Goal: Transaction & Acquisition: Purchase product/service

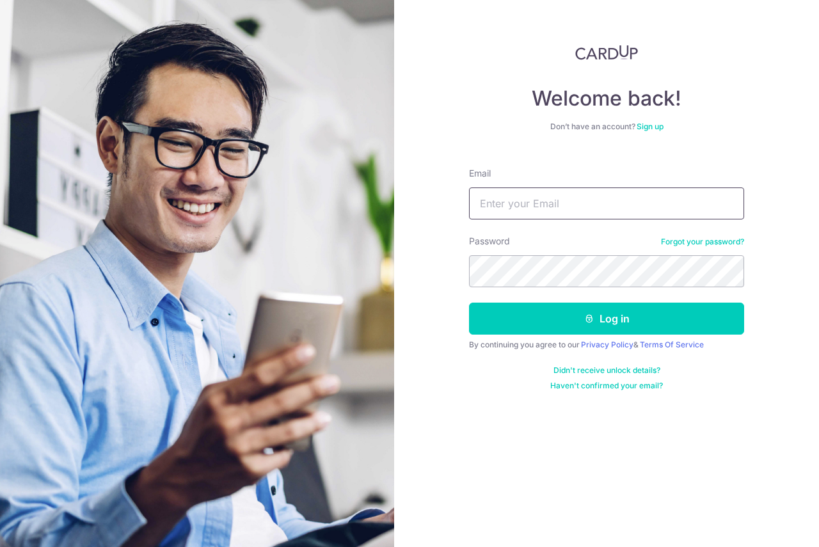
drag, startPoint x: 524, startPoint y: 204, endPoint x: 536, endPoint y: 216, distance: 17.2
click at [524, 204] on input "Email" at bounding box center [606, 204] width 275 height 32
type input "dom_minictzh@hotmail.com"
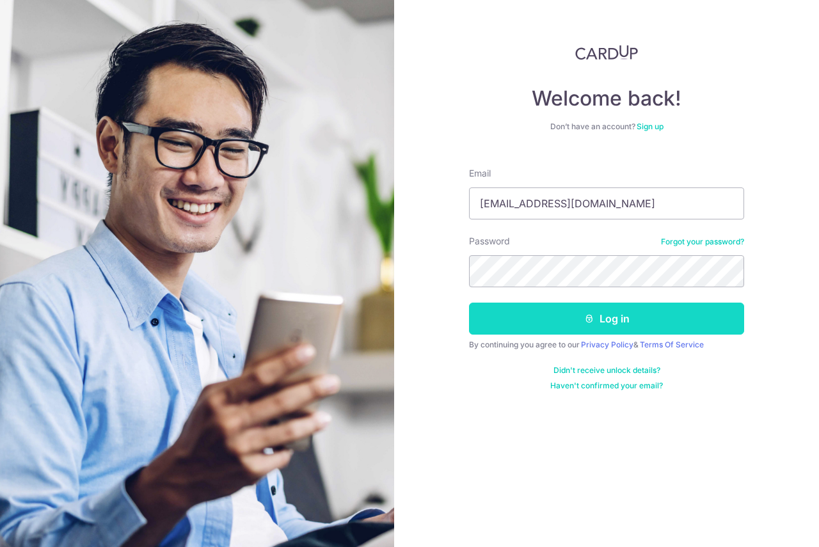
click at [554, 318] on button "Log in" at bounding box center [606, 319] width 275 height 32
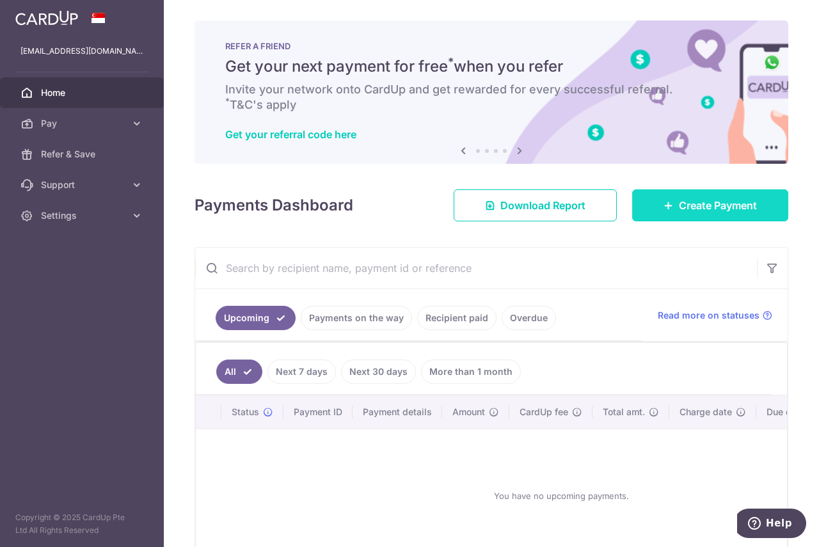
click at [706, 205] on span "Create Payment" at bounding box center [718, 205] width 78 height 15
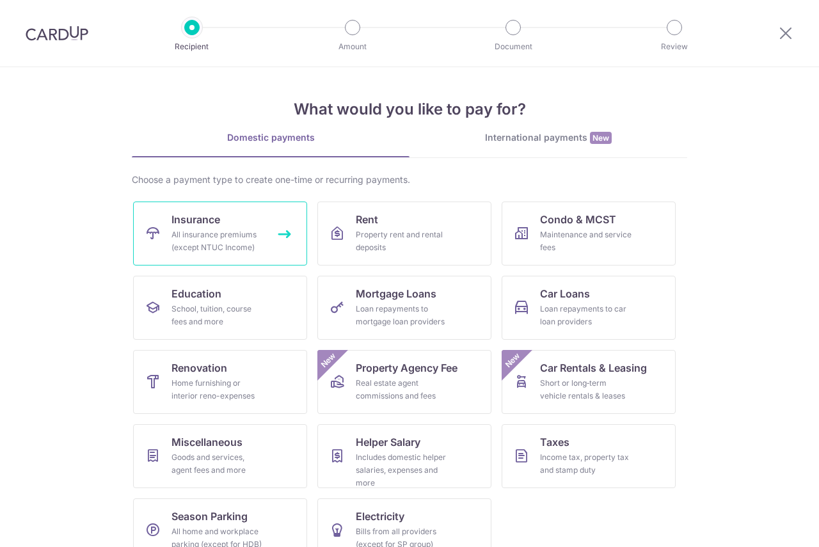
click at [194, 241] on div "All insurance premiums (except NTUC Income)" at bounding box center [218, 241] width 92 height 26
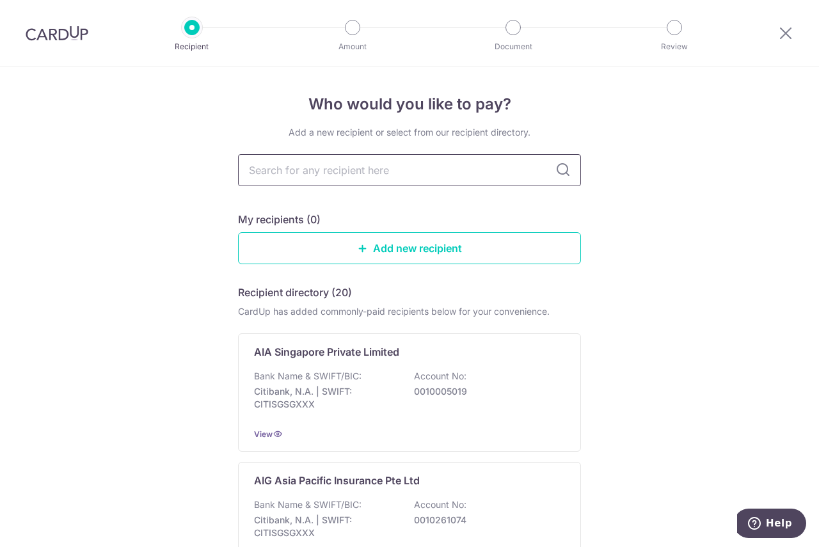
click at [290, 170] on input "text" at bounding box center [409, 170] width 343 height 32
type input "great"
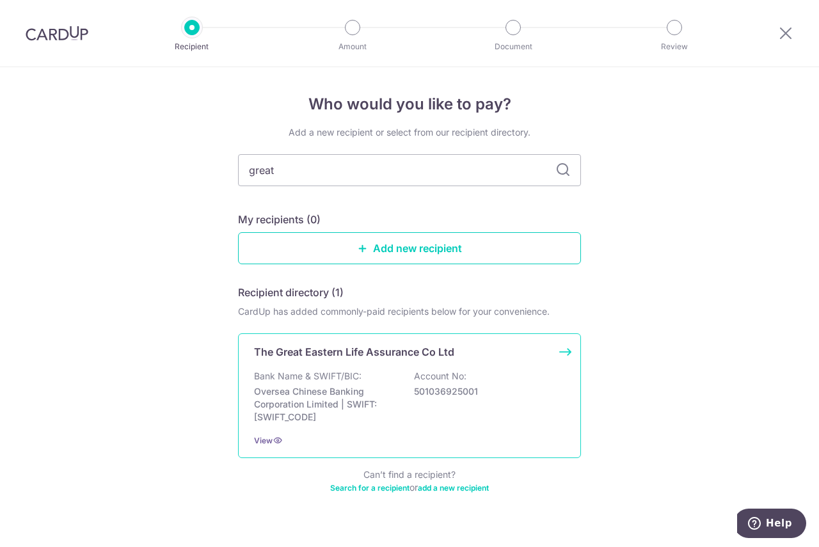
click at [360, 410] on p "Oversea Chinese Banking Corporation Limited | SWIFT: OCBCSGSGXXX" at bounding box center [325, 404] width 143 height 38
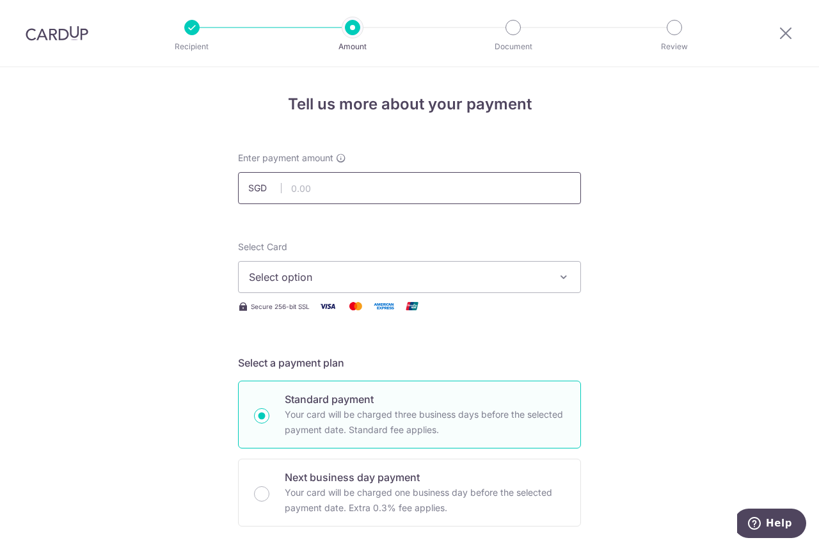
click at [348, 188] on input "text" at bounding box center [409, 188] width 343 height 32
type input "220.56"
click at [296, 279] on span "Select option" at bounding box center [398, 276] width 298 height 15
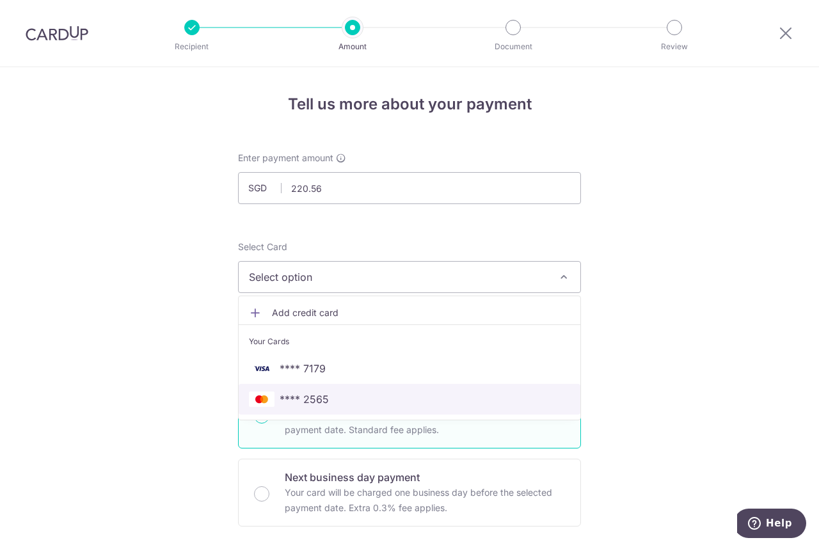
click at [308, 397] on span "**** 2565" at bounding box center [304, 399] width 49 height 15
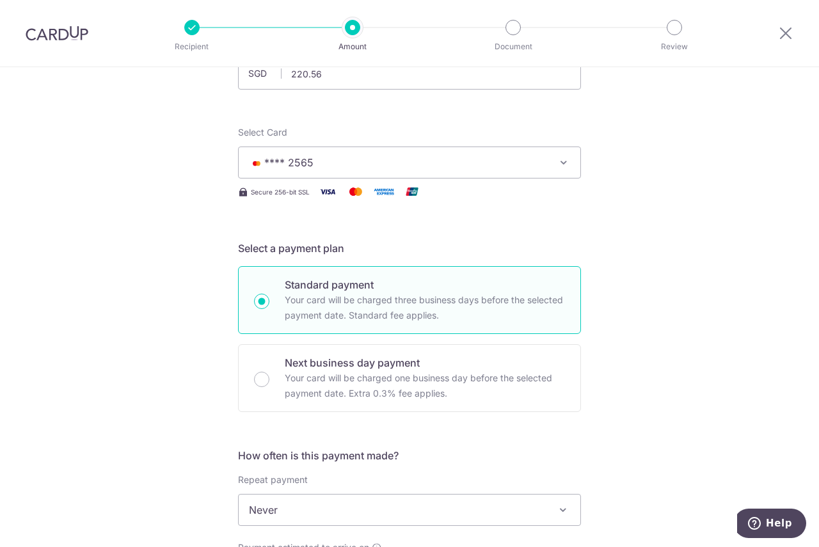
scroll to position [256, 0]
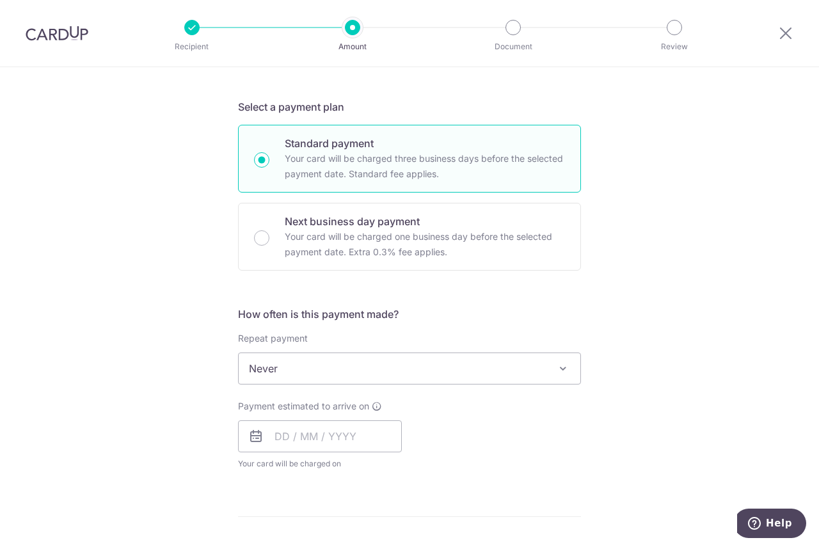
click at [328, 365] on span "Never" at bounding box center [410, 368] width 342 height 31
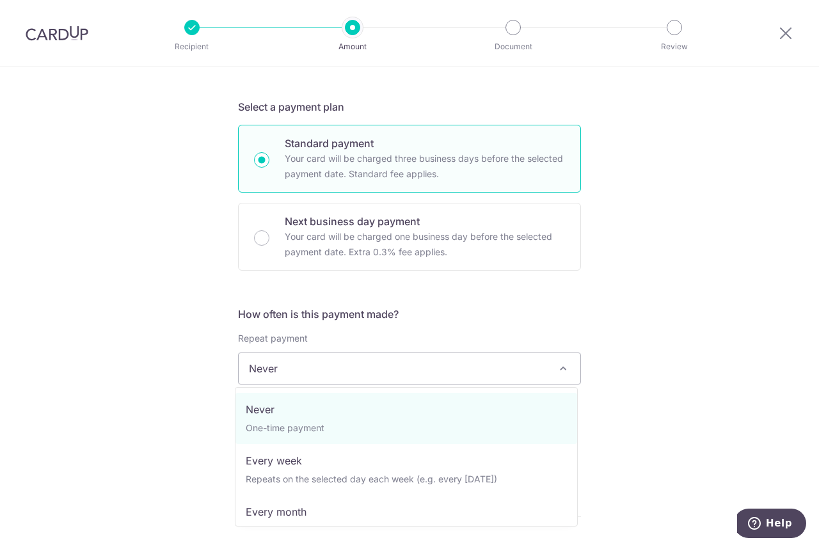
click at [328, 365] on span "Never" at bounding box center [410, 368] width 342 height 31
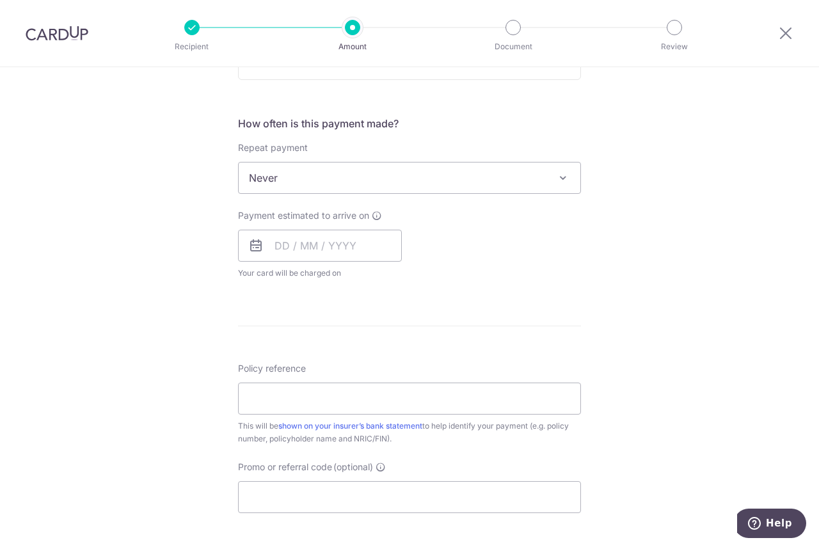
scroll to position [448, 0]
click at [318, 236] on input "text" at bounding box center [320, 244] width 164 height 32
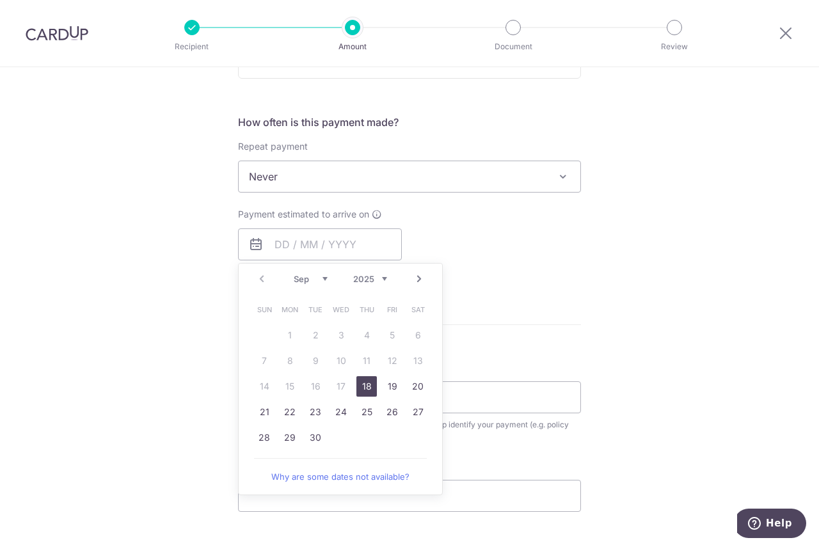
click at [156, 301] on div "Tell us more about your payment Enter payment amount SGD 220.56 220.56 Select C…" at bounding box center [409, 198] width 819 height 1158
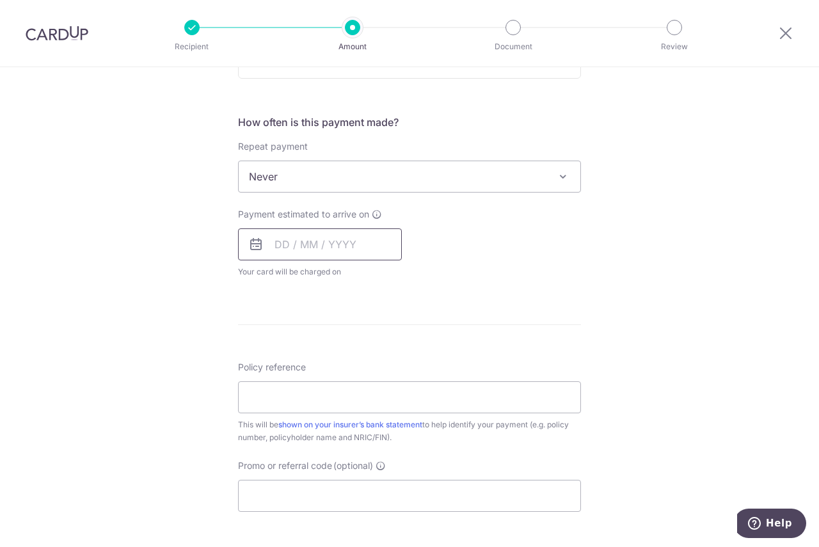
click at [306, 246] on input "text" at bounding box center [320, 244] width 164 height 32
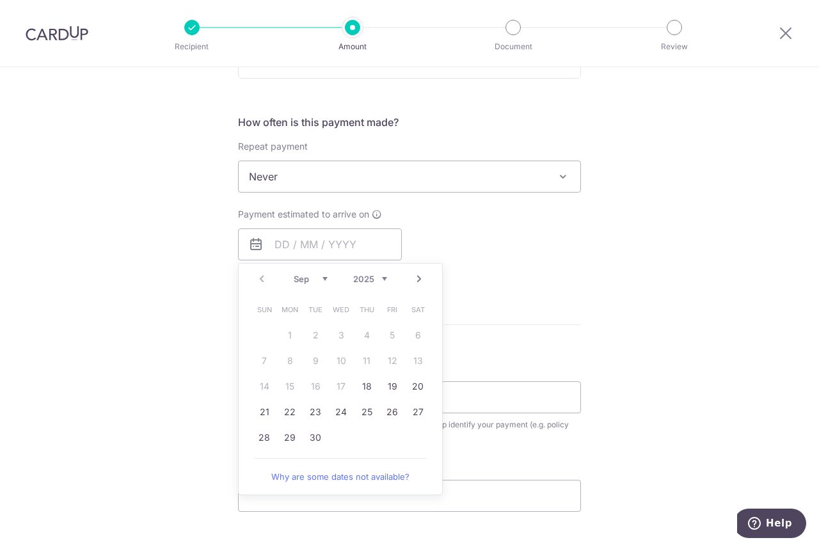
click at [412, 273] on link "Next" at bounding box center [419, 278] width 15 height 15
click at [259, 278] on link "Prev" at bounding box center [261, 278] width 15 height 15
click at [387, 415] on link "26" at bounding box center [392, 412] width 20 height 20
type input "26/09/2025"
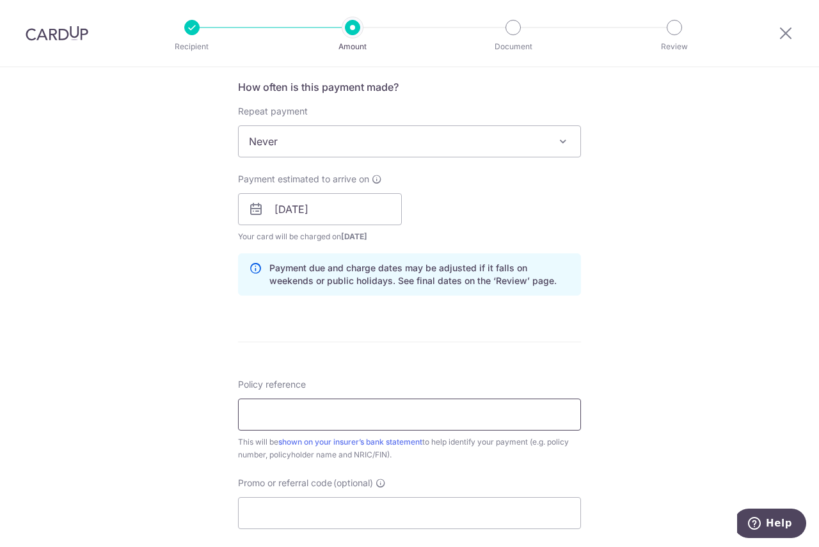
scroll to position [512, 0]
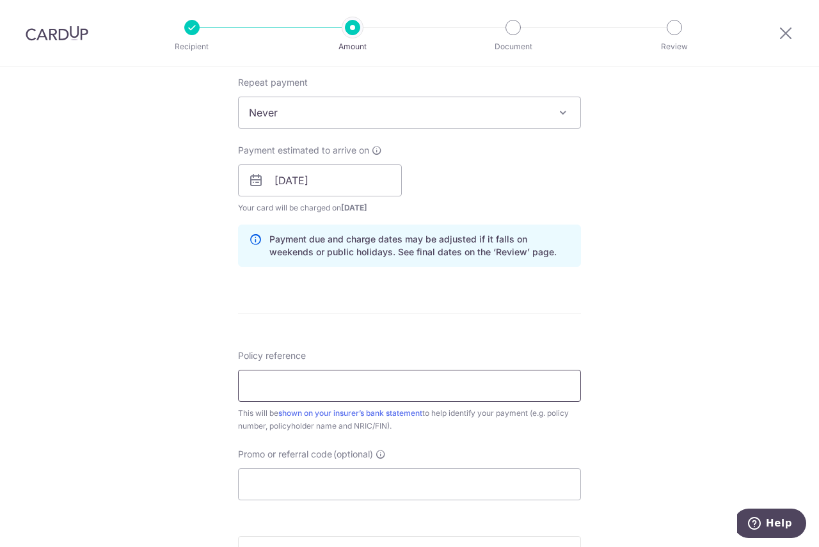
click at [294, 381] on input "Policy reference" at bounding box center [409, 386] width 343 height 32
click at [308, 387] on input "Policy reference" at bounding box center [409, 386] width 343 height 32
paste input "0212252898"
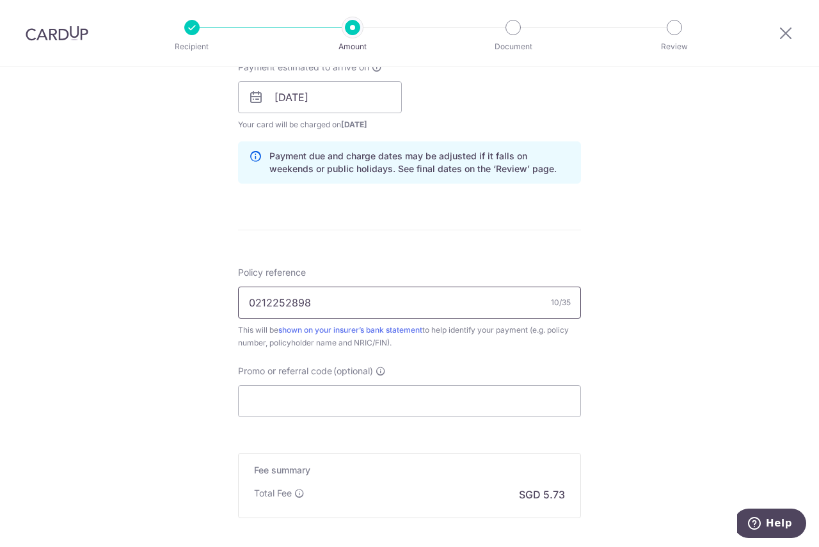
scroll to position [640, 0]
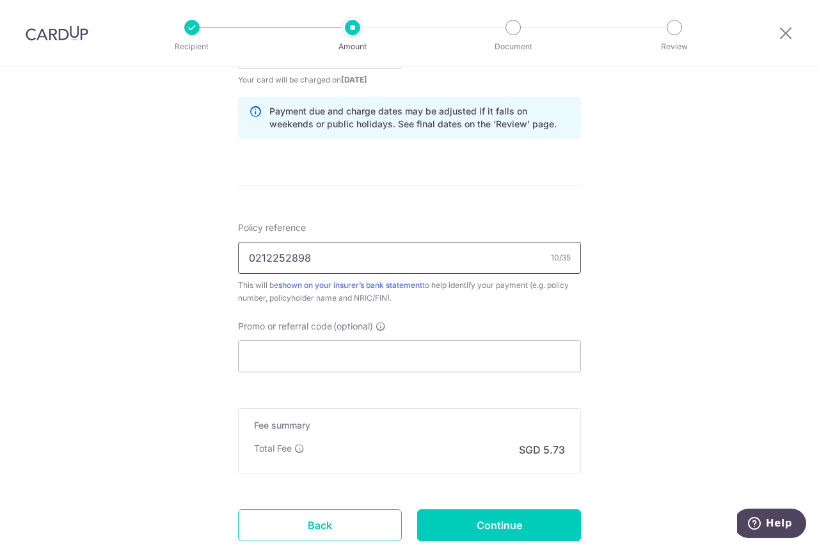
type input "0212252898"
click at [317, 358] on input "Promo or referral code (optional)" at bounding box center [409, 356] width 343 height 32
paste input "OCBC90NMC"
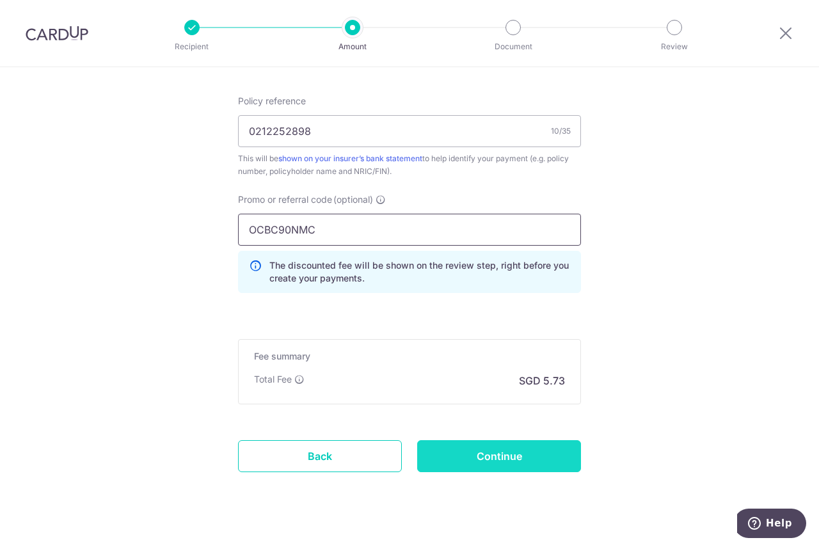
scroll to position [768, 0]
type input "OCBC90NMC"
click at [474, 456] on input "Continue" at bounding box center [499, 455] width 164 height 32
type input "Create Schedule"
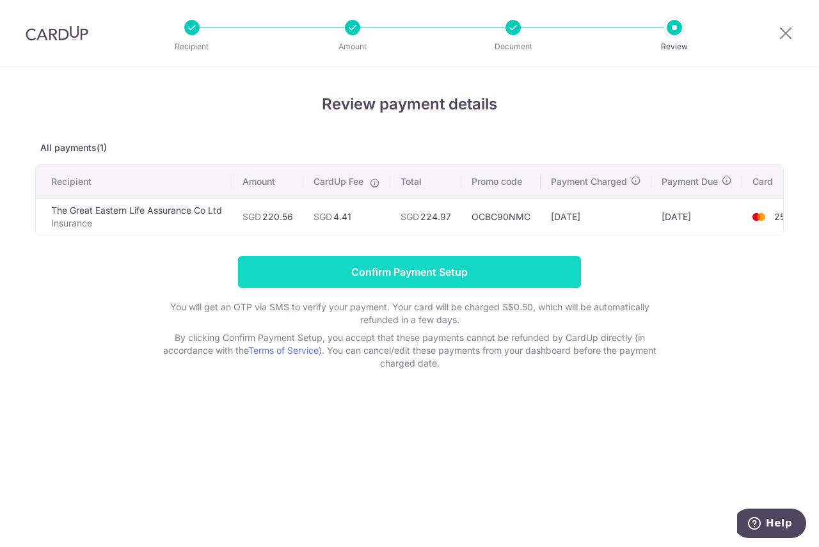
click at [437, 272] on input "Confirm Payment Setup" at bounding box center [409, 272] width 343 height 32
